Goal: Transaction & Acquisition: Purchase product/service

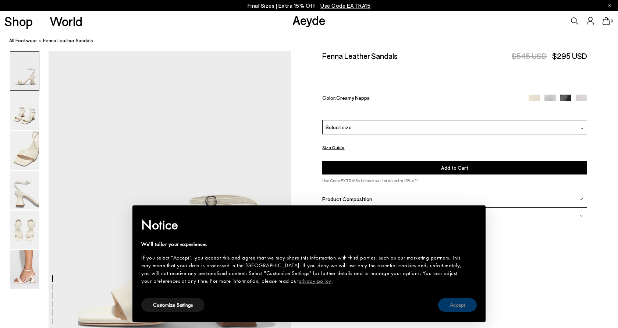
click at [471, 298] on button "Accept" at bounding box center [457, 305] width 39 height 14
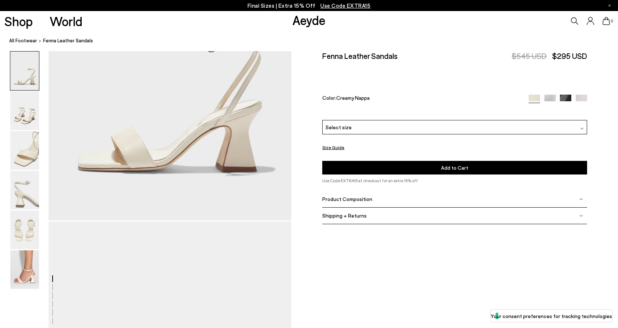
scroll to position [156, 0]
click at [346, 120] on div "Please Select a Color Creamy Nappa Creamy Nappa Silver Nappa Black Nappa Mauve …" at bounding box center [454, 147] width 265 height 54
click at [346, 123] on span "Select size" at bounding box center [338, 127] width 26 height 8
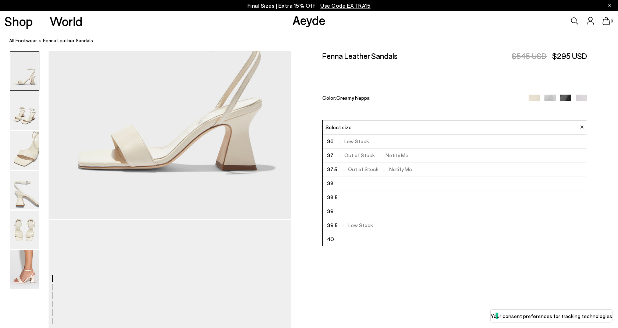
click at [337, 190] on li "38.5" at bounding box center [454, 197] width 264 height 14
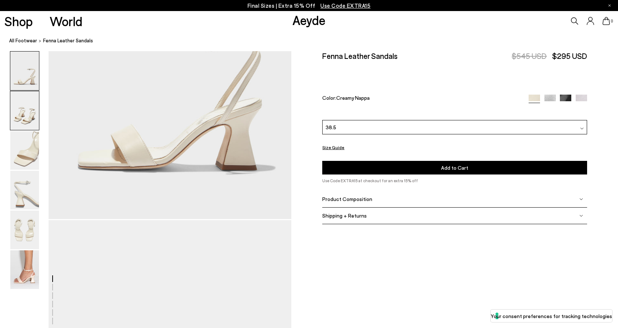
click at [27, 111] on img at bounding box center [24, 110] width 29 height 39
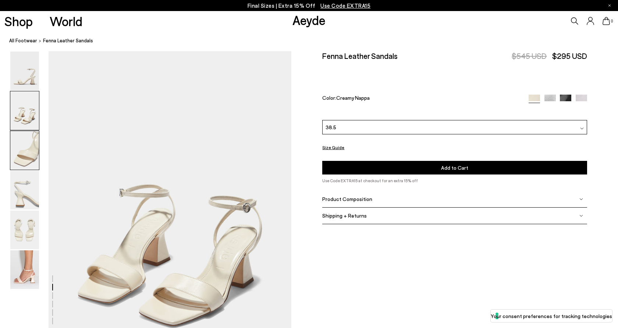
click at [23, 136] on img at bounding box center [24, 150] width 29 height 39
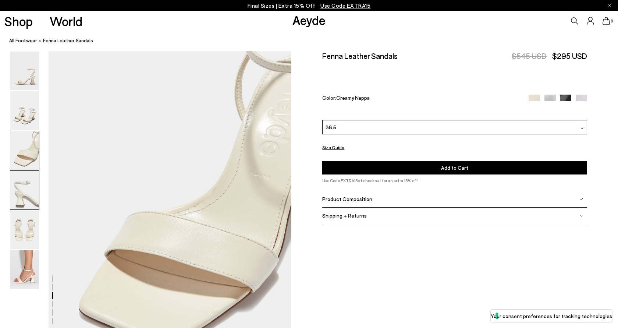
click at [22, 175] on img at bounding box center [24, 190] width 29 height 39
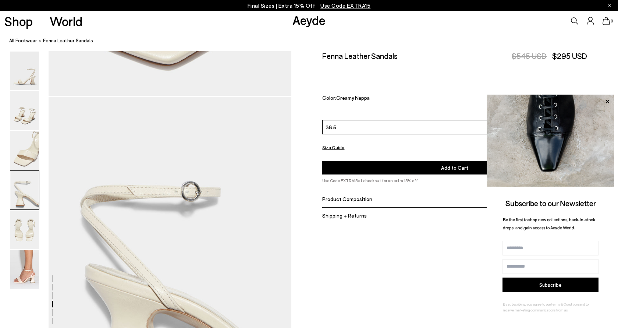
scroll to position [975, 0]
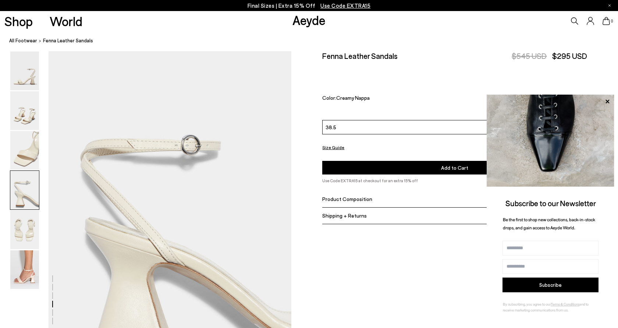
click at [552, 94] on img at bounding box center [549, 99] width 11 height 11
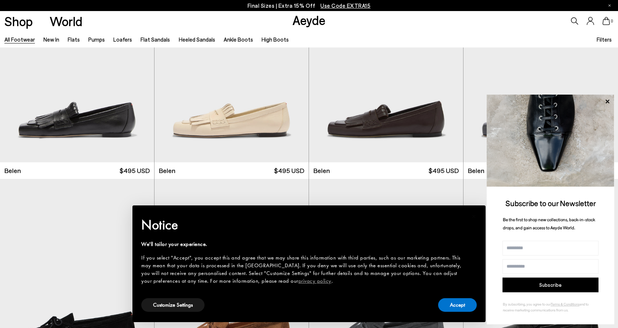
scroll to position [80, 0]
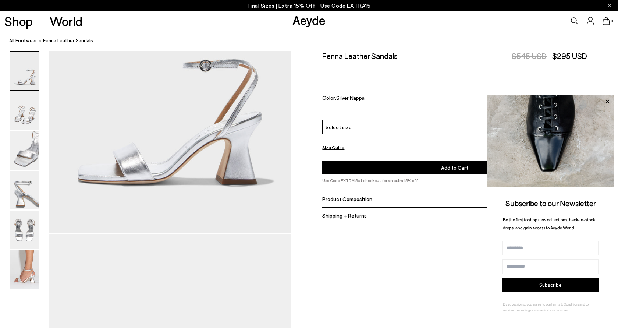
scroll to position [181, 0]
